Goal: Information Seeking & Learning: Learn about a topic

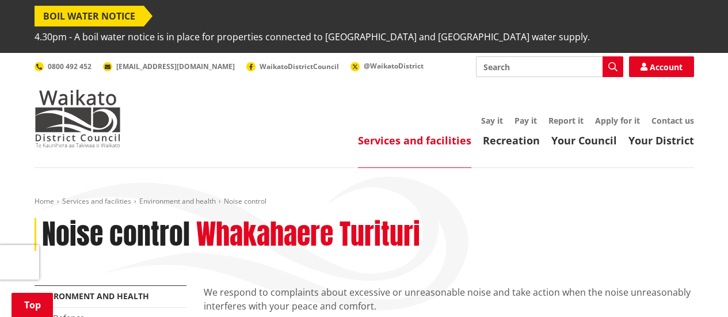
scroll to position [173, 0]
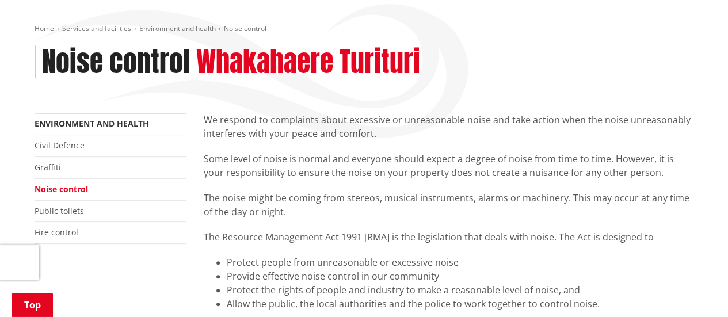
click at [367, 113] on p "We respond to complaints about excessive or unreasonable noise and take action …" at bounding box center [449, 127] width 491 height 28
copy p "excessive"
click at [386, 191] on p "The noise might be coming from stereos, musical instruments, alarms or machiner…" at bounding box center [449, 205] width 491 height 28
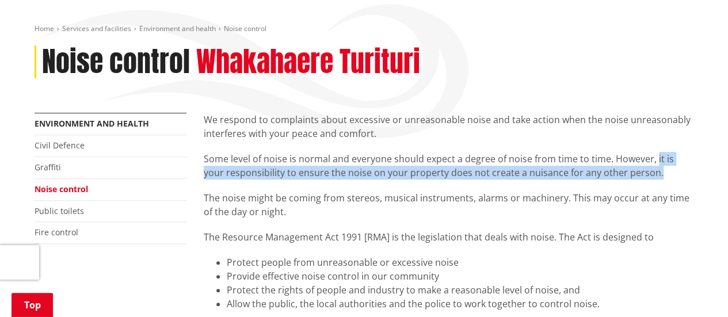
drag, startPoint x: 653, startPoint y: 138, endPoint x: 654, endPoint y: 153, distance: 15.0
click at [654, 153] on p "Some level of noise is normal and everyone should expect a degree of noise from…" at bounding box center [449, 166] width 491 height 28
copy p "it is your responsibility to ensure the noise on your property does not create …"
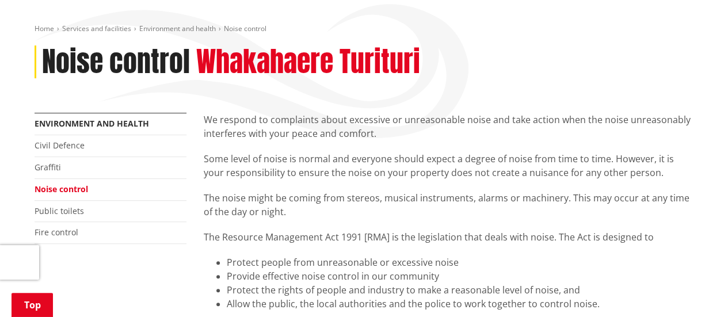
click at [463, 230] on p "The Resource Management Act 1991 [RMA] is the legislation that deals with noise…" at bounding box center [449, 237] width 491 height 14
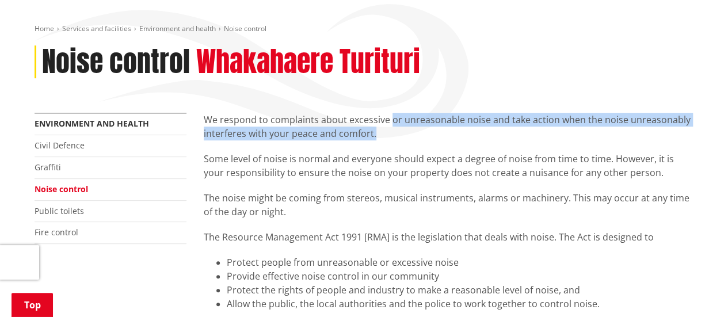
drag, startPoint x: 390, startPoint y: 98, endPoint x: 392, endPoint y: 109, distance: 10.5
click at [392, 113] on p "We respond to complaints about excessive or unreasonable noise and take action …" at bounding box center [449, 127] width 491 height 28
copy p "or unreasonable noise and take action when the noise unreasonably interferes wi…"
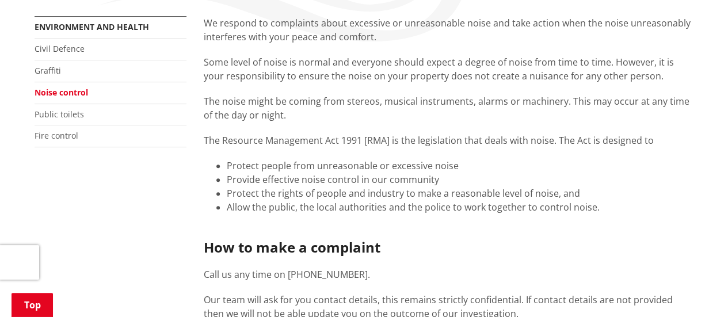
scroll to position [288, 0]
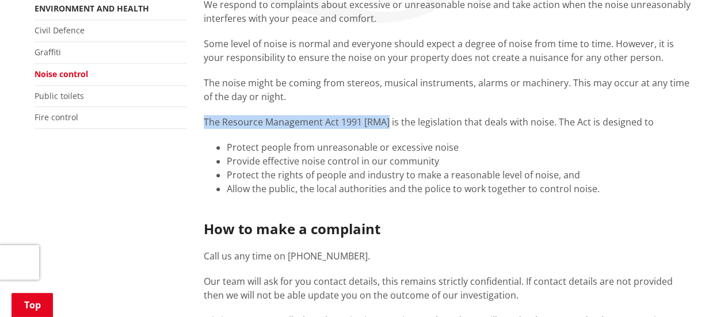
drag, startPoint x: 203, startPoint y: 102, endPoint x: 389, endPoint y: 96, distance: 186.1
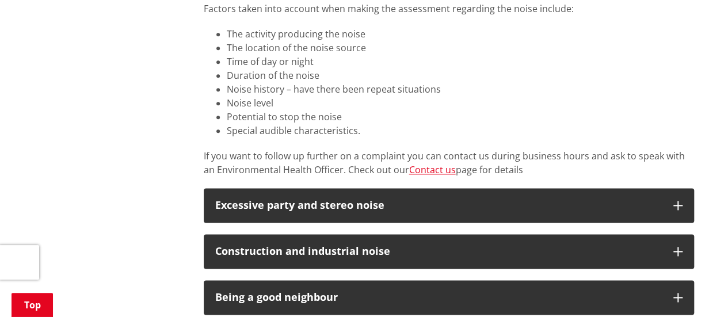
scroll to position [691, 0]
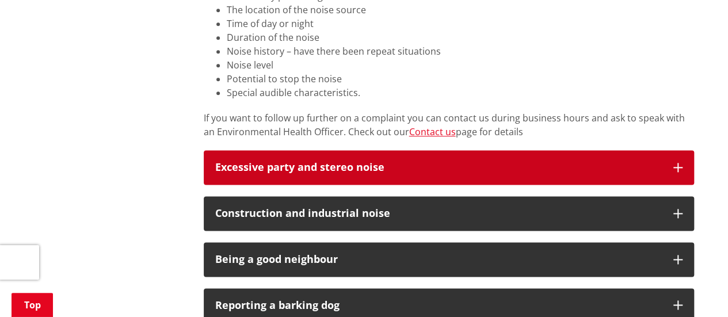
click at [421, 162] on div "Excessive party and stereo noise" at bounding box center [438, 168] width 447 height 12
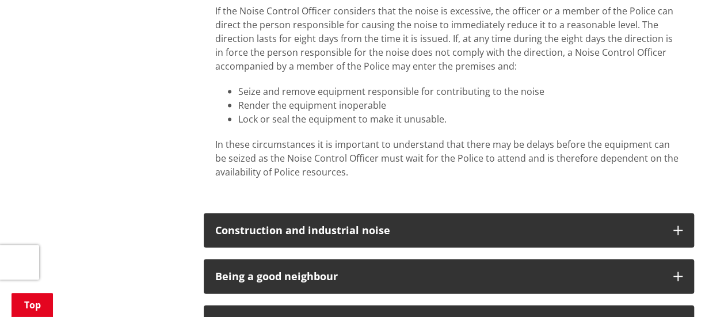
scroll to position [1152, 0]
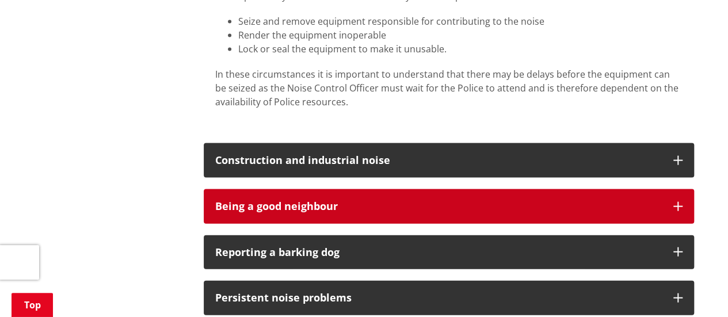
click at [442, 201] on div "Being a good neighbour" at bounding box center [438, 207] width 447 height 12
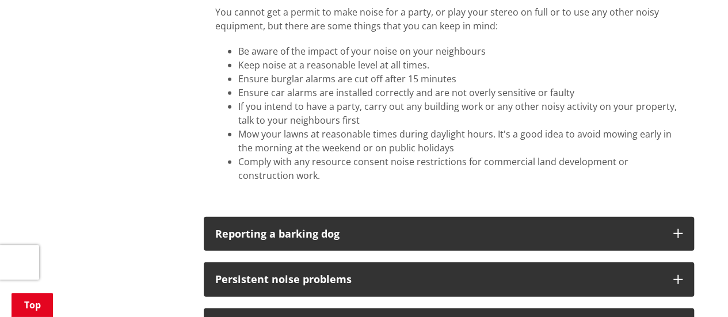
scroll to position [1440, 0]
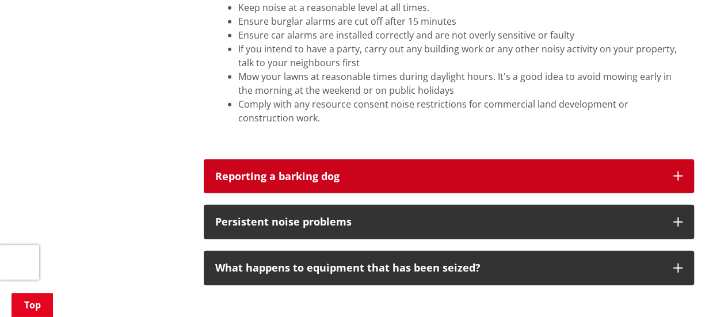
click at [446, 165] on button "Reporting a barking dog" at bounding box center [449, 177] width 491 height 35
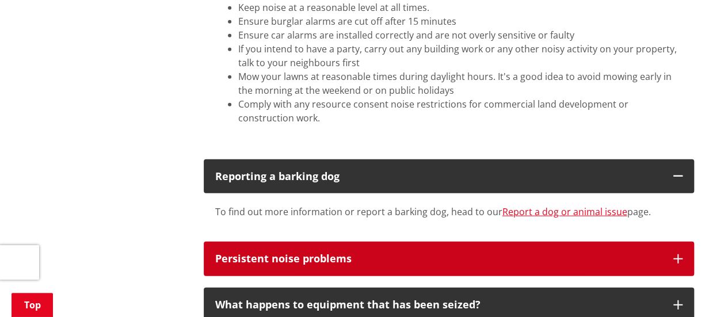
click at [431, 242] on button "Persistent noise problems" at bounding box center [449, 259] width 491 height 35
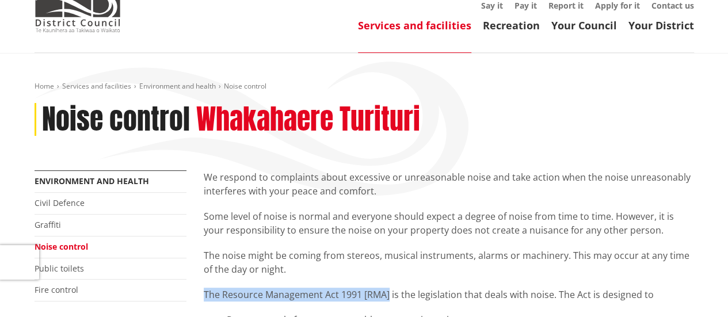
scroll to position [230, 0]
